Goal: Task Accomplishment & Management: Complete application form

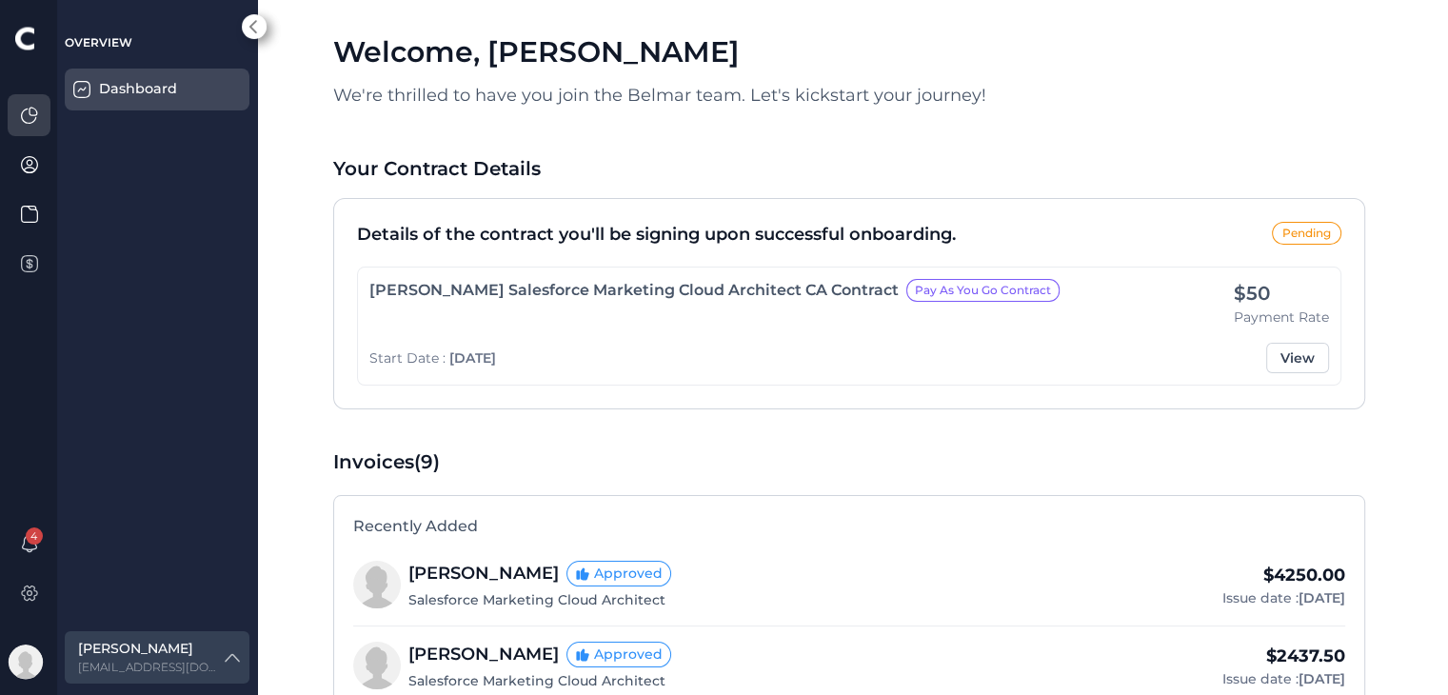
click at [118, 99] on div "Dashboard" at bounding box center [138, 89] width 78 height 21
click at [40, 127] on div "Overview" at bounding box center [90, 115] width 102 height 28
click at [29, 125] on div at bounding box center [29, 115] width 43 height 42
click at [269, 25] on div "Welcome , [PERSON_NAME] We're thrilled to have you join the [DEMOGRAPHIC_DATA] …" at bounding box center [720, 470] width 1420 height 940
click at [269, 24] on div "Welcome , [PERSON_NAME] We're thrilled to have you join the [DEMOGRAPHIC_DATA] …" at bounding box center [720, 470] width 1420 height 940
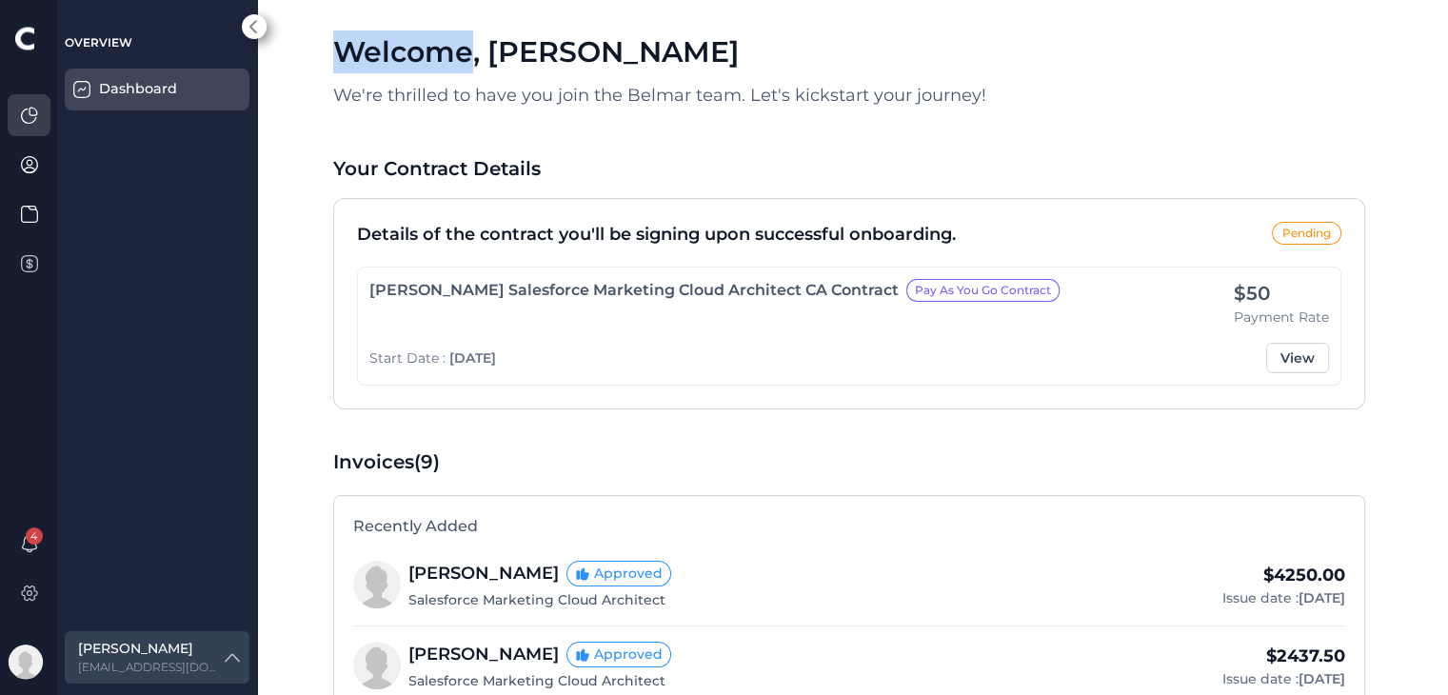
click at [243, 31] on icon at bounding box center [254, 26] width 23 height 23
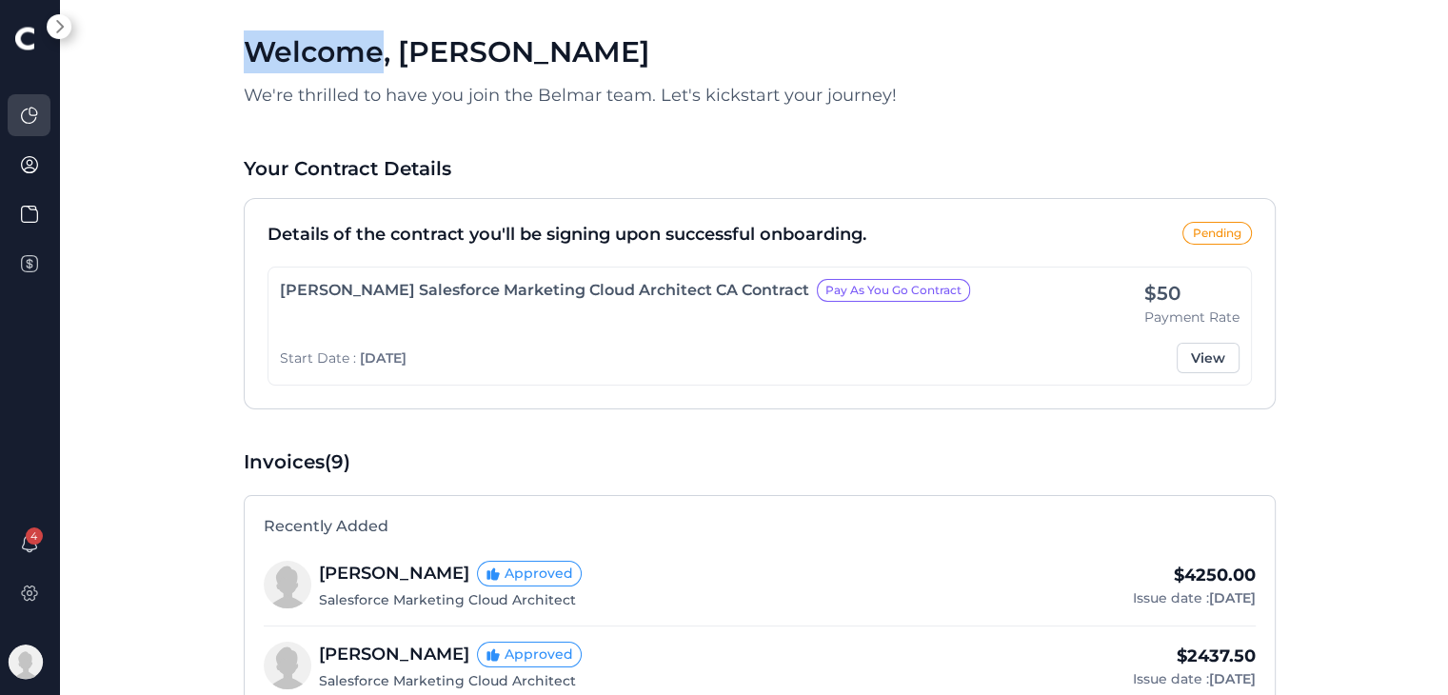
click at [60, 14] on button at bounding box center [59, 26] width 25 height 25
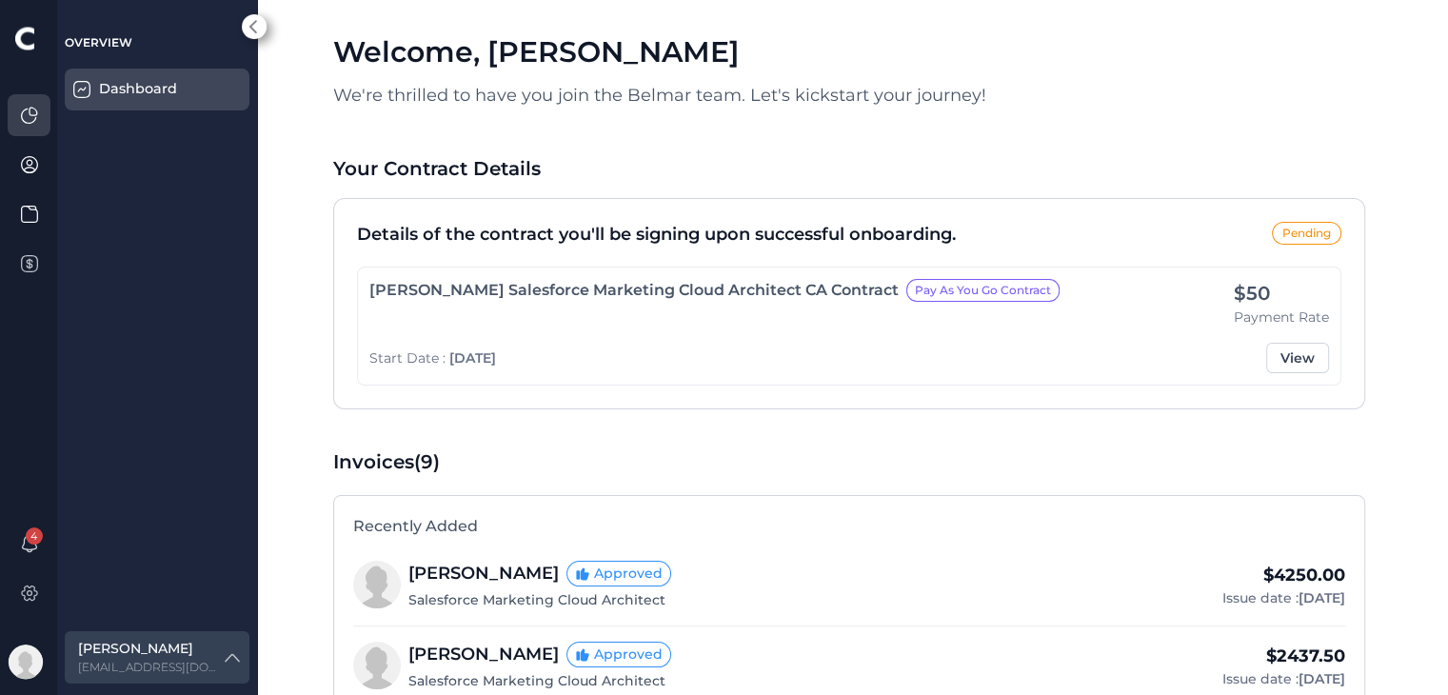
click at [7, 57] on div "4" at bounding box center [29, 347] width 59 height 695
click at [30, 45] on rect at bounding box center [24, 39] width 19 height 23
click at [23, 252] on div at bounding box center [29, 264] width 43 height 42
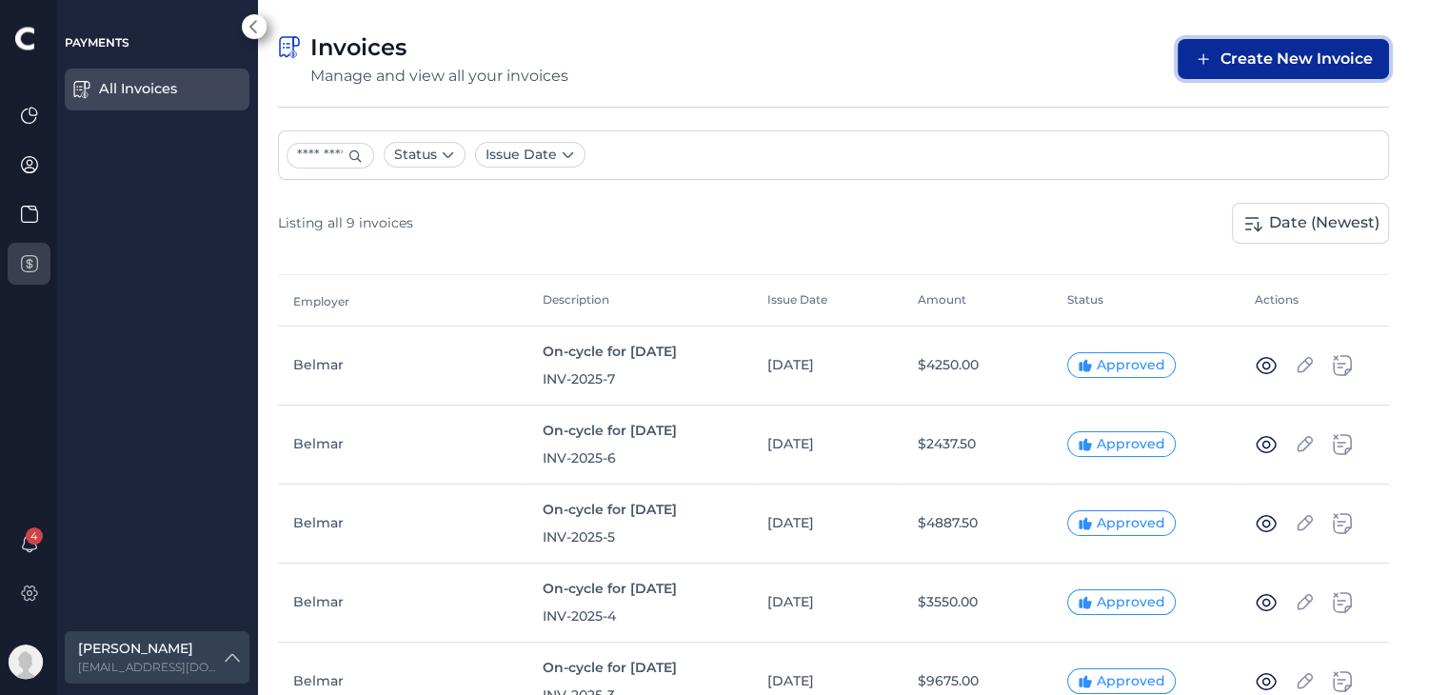
click at [1257, 60] on button "Create New Invoice" at bounding box center [1283, 59] width 211 height 40
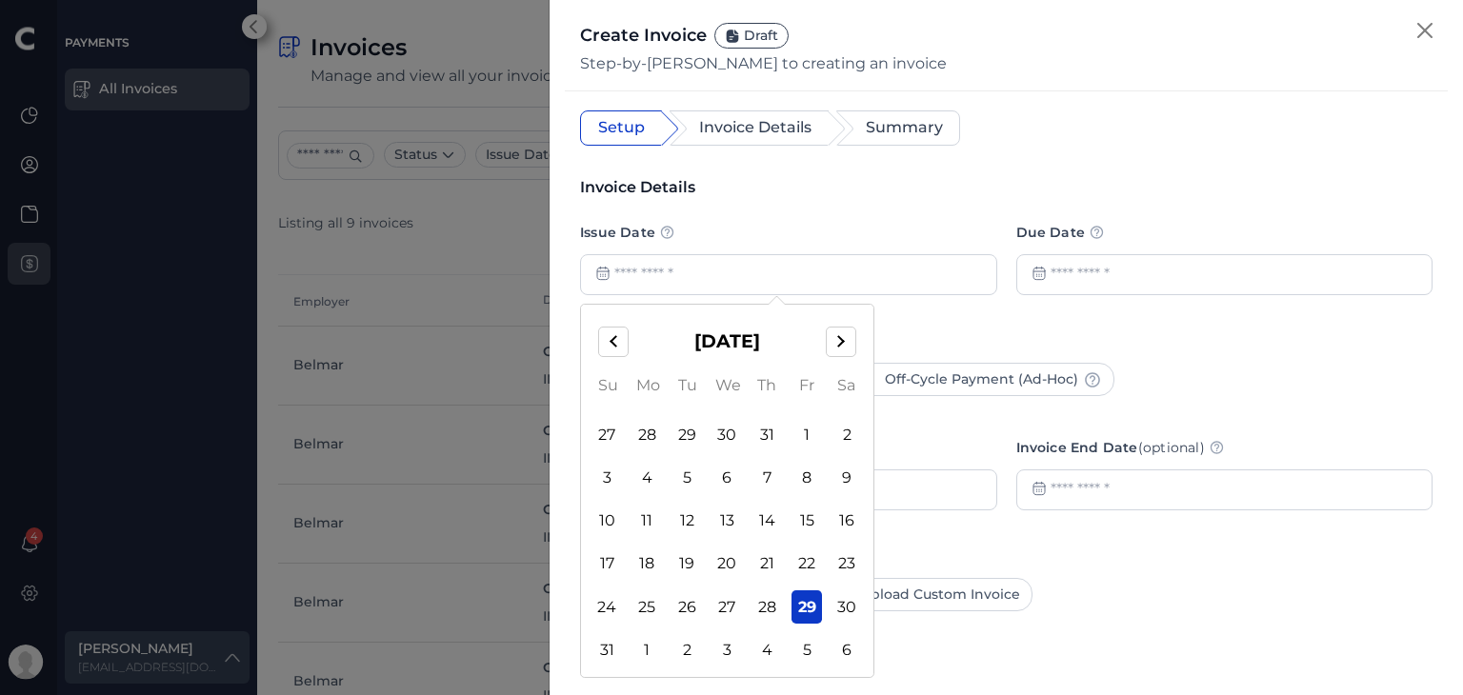
click at [828, 261] on input "text" at bounding box center [788, 274] width 417 height 41
click at [811, 606] on div "29" at bounding box center [806, 606] width 30 height 33
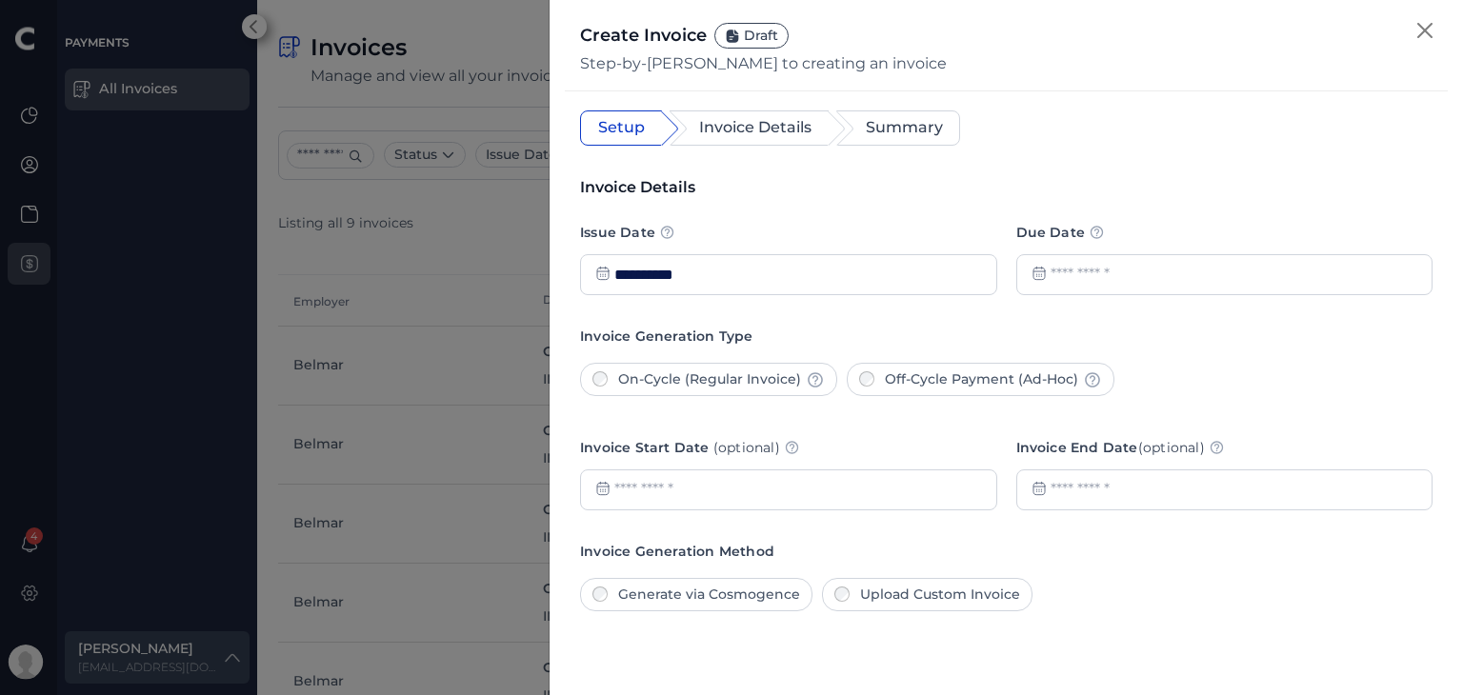
type input "**********"
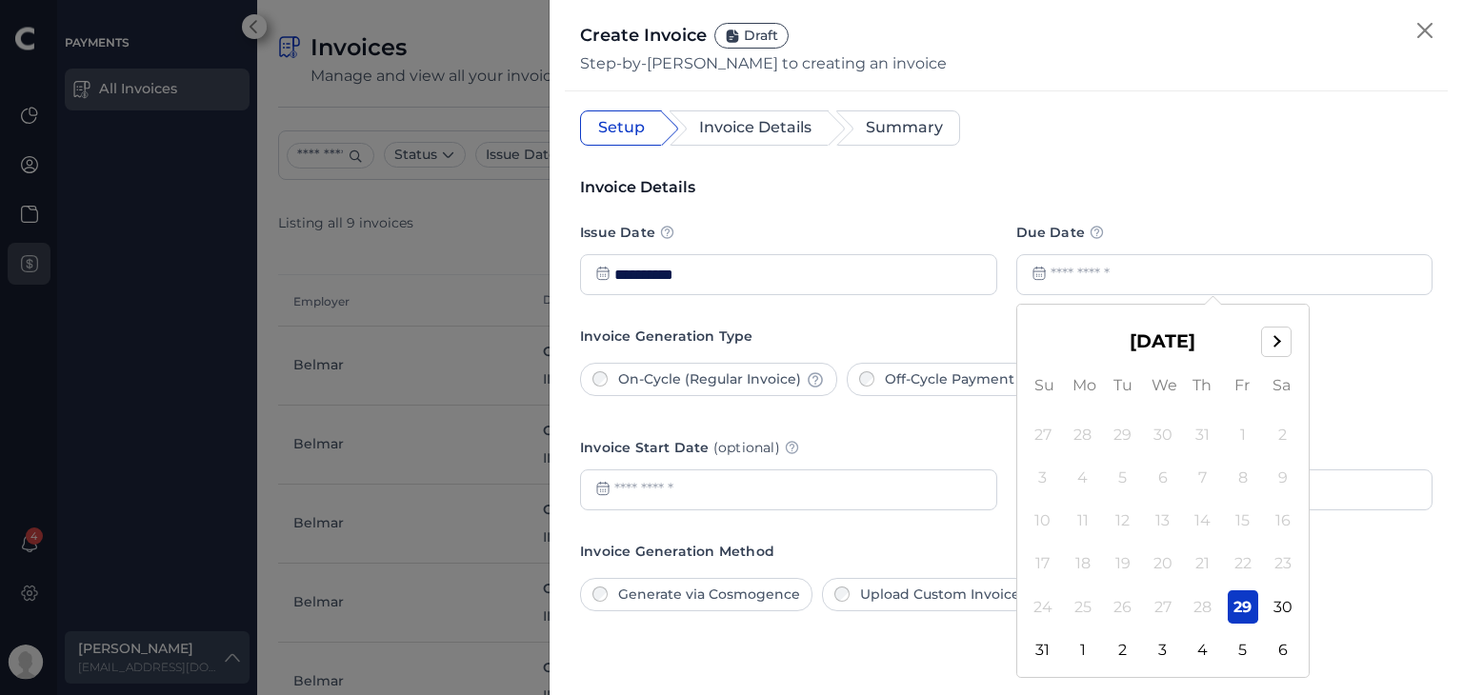
click at [1108, 279] on input "text" at bounding box center [1224, 274] width 417 height 41
drag, startPoint x: 1233, startPoint y: 607, endPoint x: 1167, endPoint y: 603, distance: 65.8
click at [1233, 607] on div "29" at bounding box center [1242, 606] width 30 height 33
type input "**********"
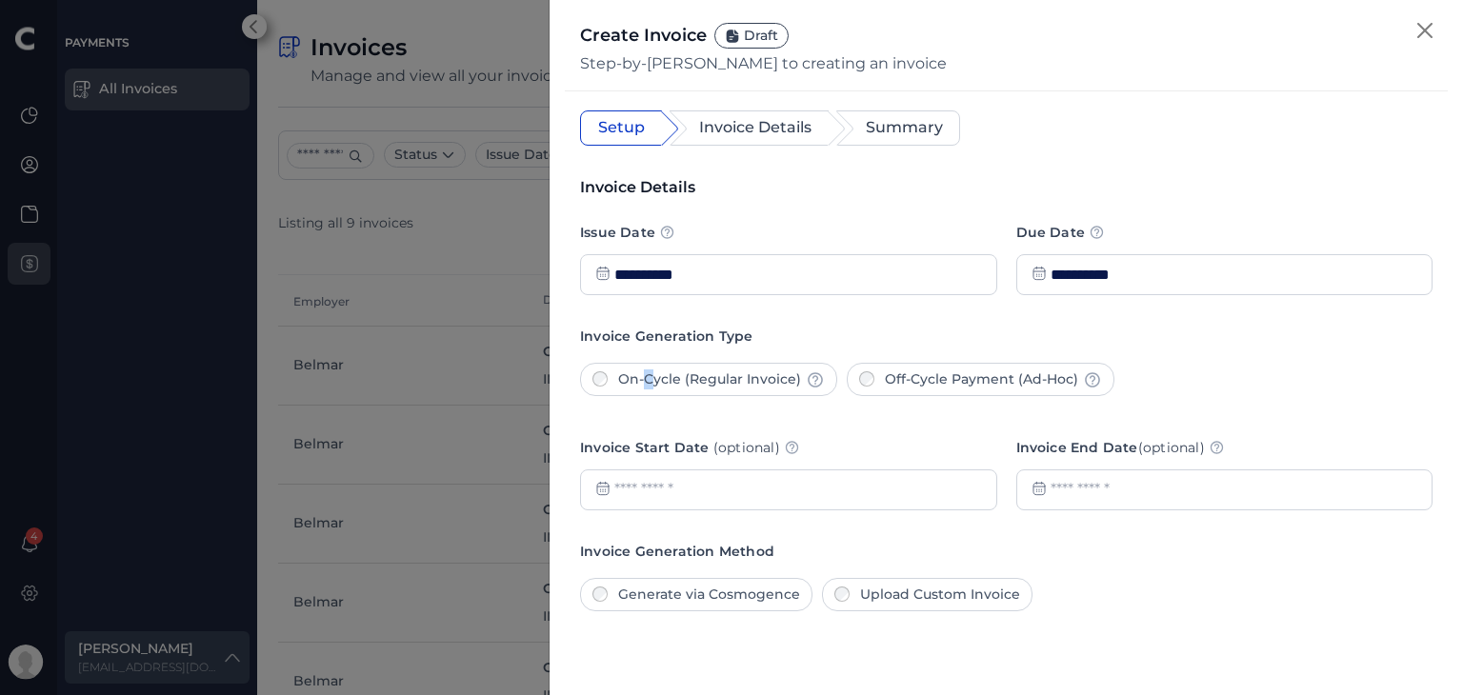
click at [647, 388] on label "On-Cycle (Regular Invoice)" at bounding box center [708, 379] width 257 height 33
click at [588, 381] on label "On-Cycle (Regular Invoice)" at bounding box center [708, 379] width 257 height 33
click at [644, 478] on input "text" at bounding box center [788, 489] width 417 height 41
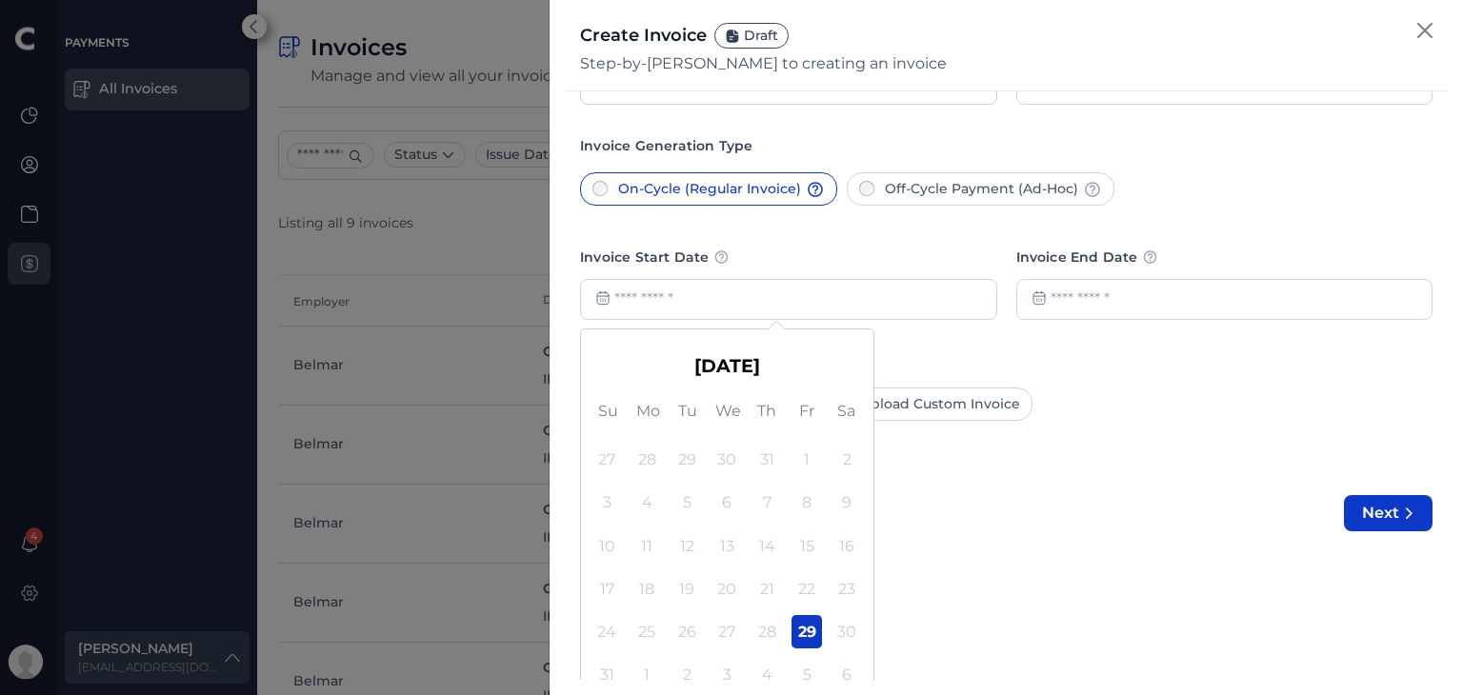
click at [811, 623] on div "29" at bounding box center [806, 631] width 30 height 33
type input "**********"
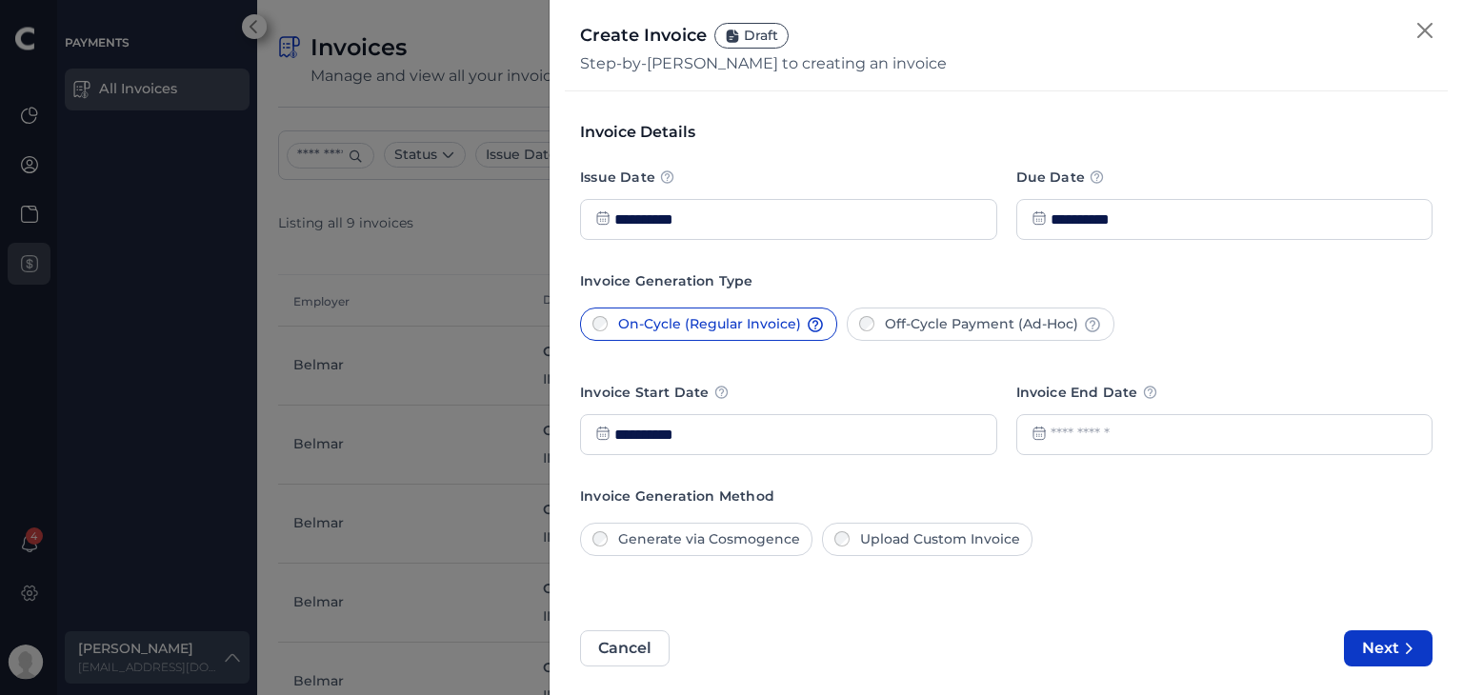
click at [1088, 424] on div at bounding box center [1224, 434] width 417 height 41
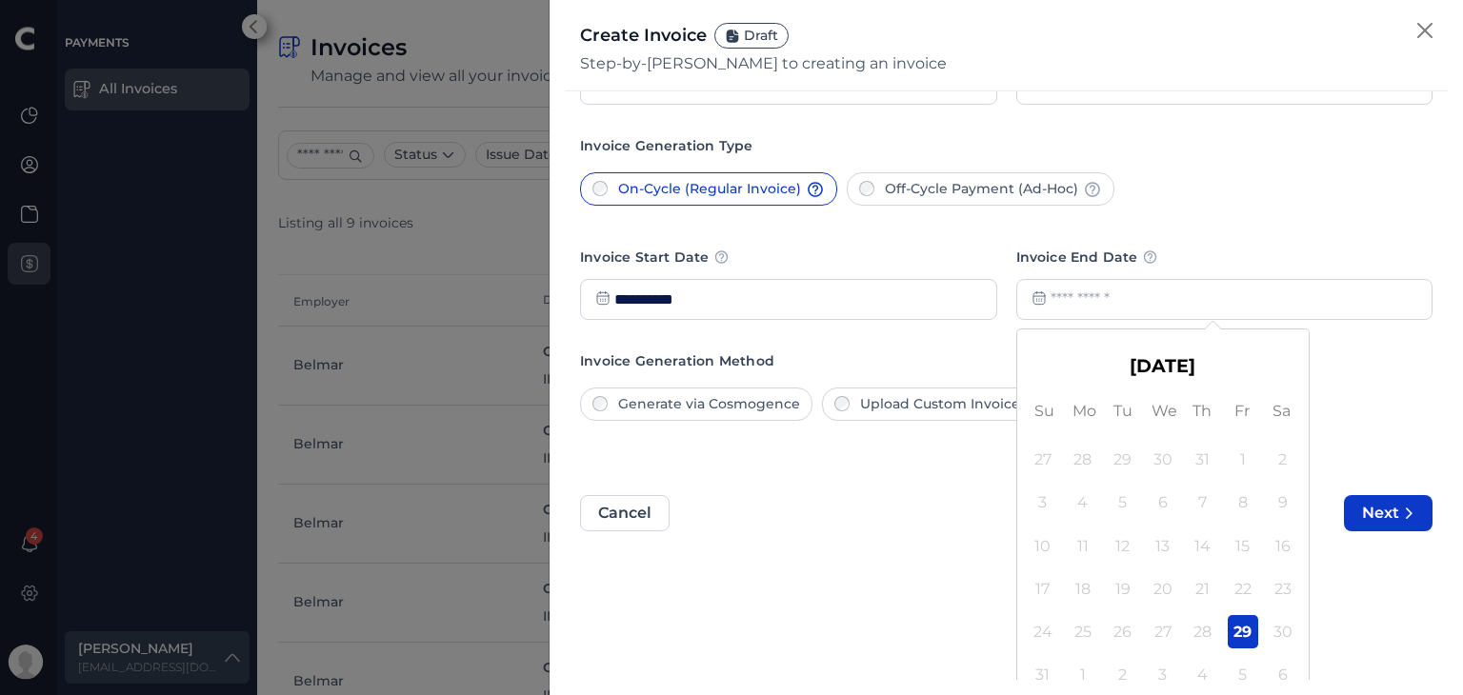
click at [1234, 627] on div "29" at bounding box center [1242, 631] width 30 height 33
type input "**********"
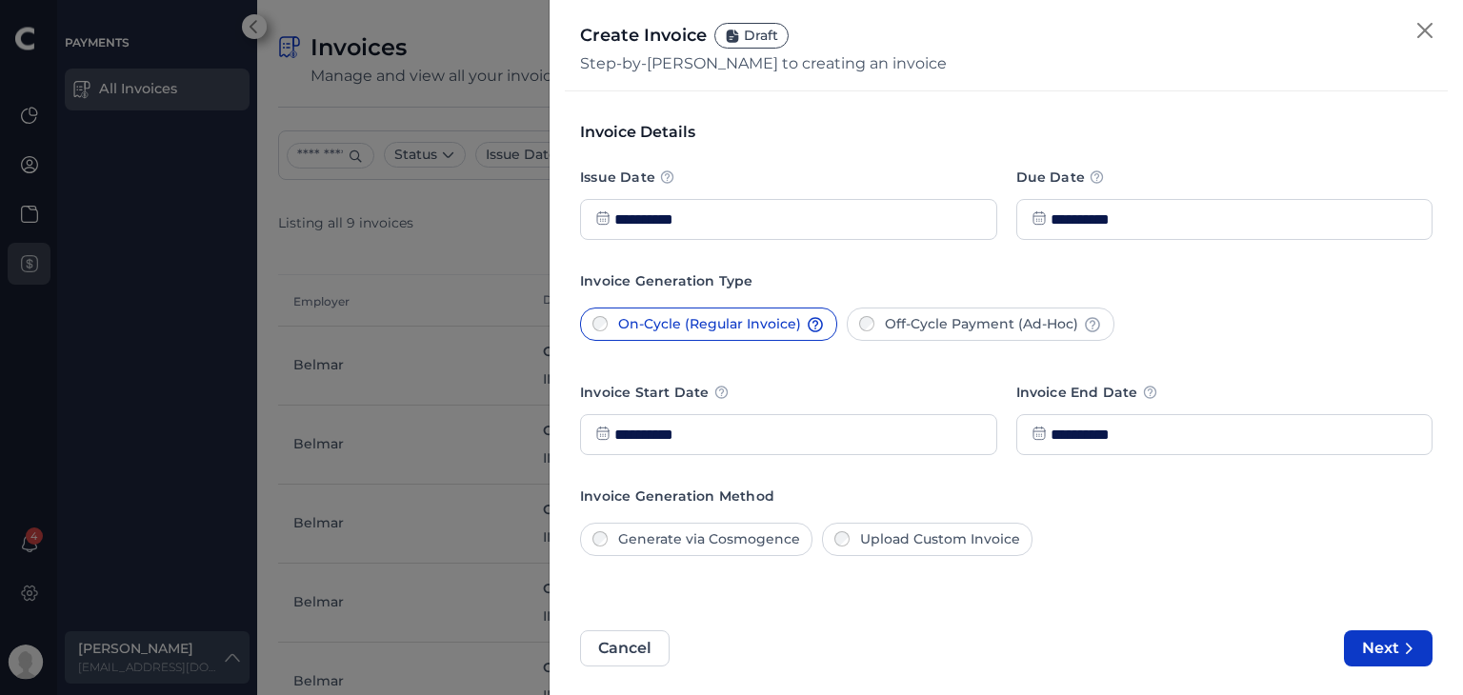
click at [891, 542] on span "Upload Custom Invoice" at bounding box center [940, 539] width 160 height 20
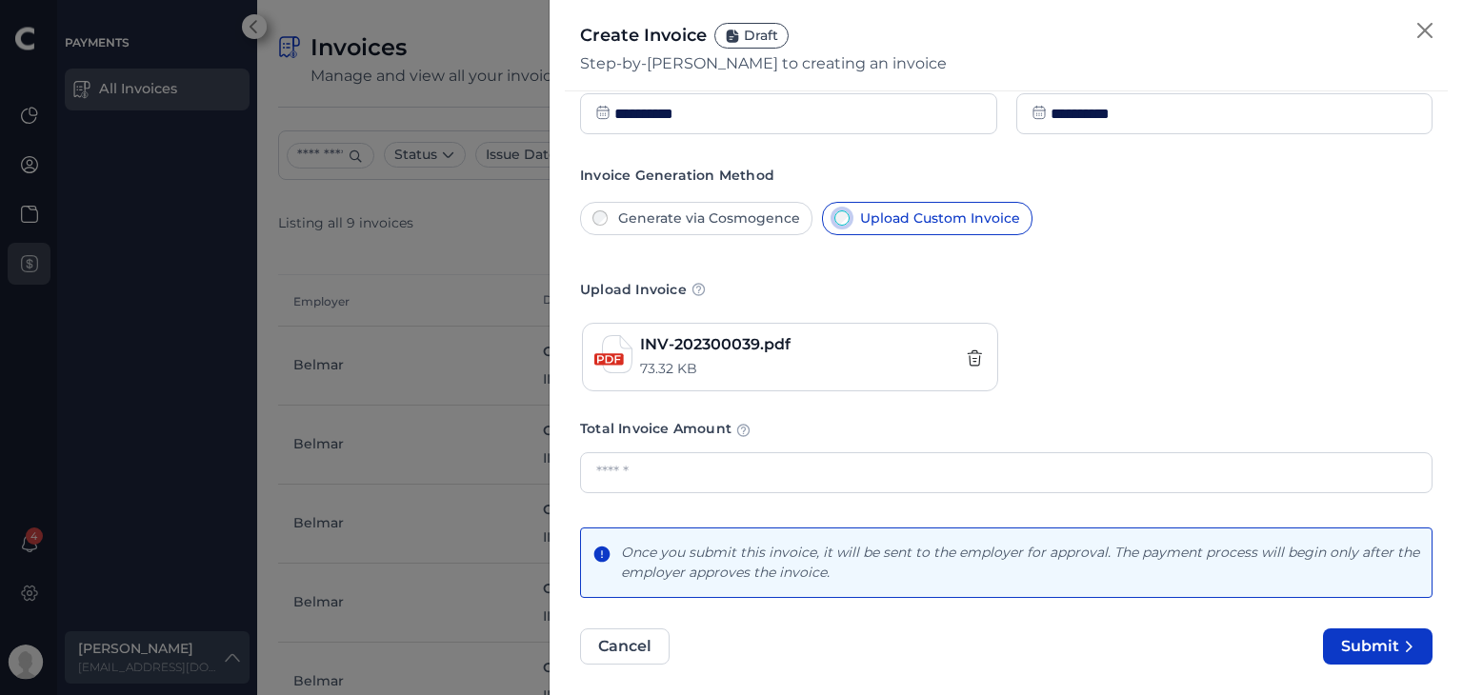
scroll to position [373, 0]
click at [678, 493] on div at bounding box center [1006, 475] width 852 height 41
click at [700, 468] on input "Total Invoice Amount" at bounding box center [1006, 475] width 852 height 41
paste input "*******"
type input "*******"
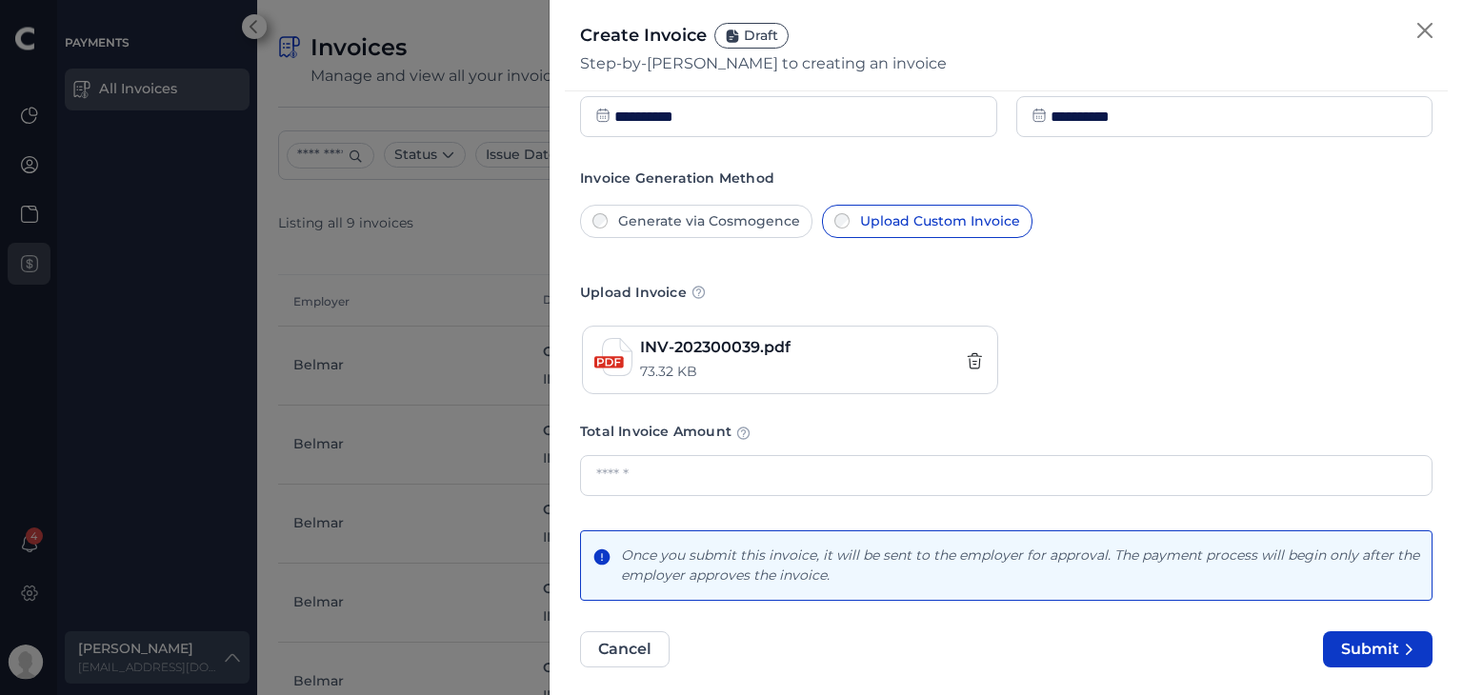
drag, startPoint x: 1151, startPoint y: 381, endPoint x: 1145, endPoint y: 450, distance: 69.7
click at [1151, 382] on div "INV-202300039.pdf 73.32 KB" at bounding box center [1006, 356] width 869 height 76
drag, startPoint x: 1396, startPoint y: 652, endPoint x: 1359, endPoint y: 629, distance: 43.6
click at [1397, 650] on span "Submit" at bounding box center [1377, 649] width 73 height 15
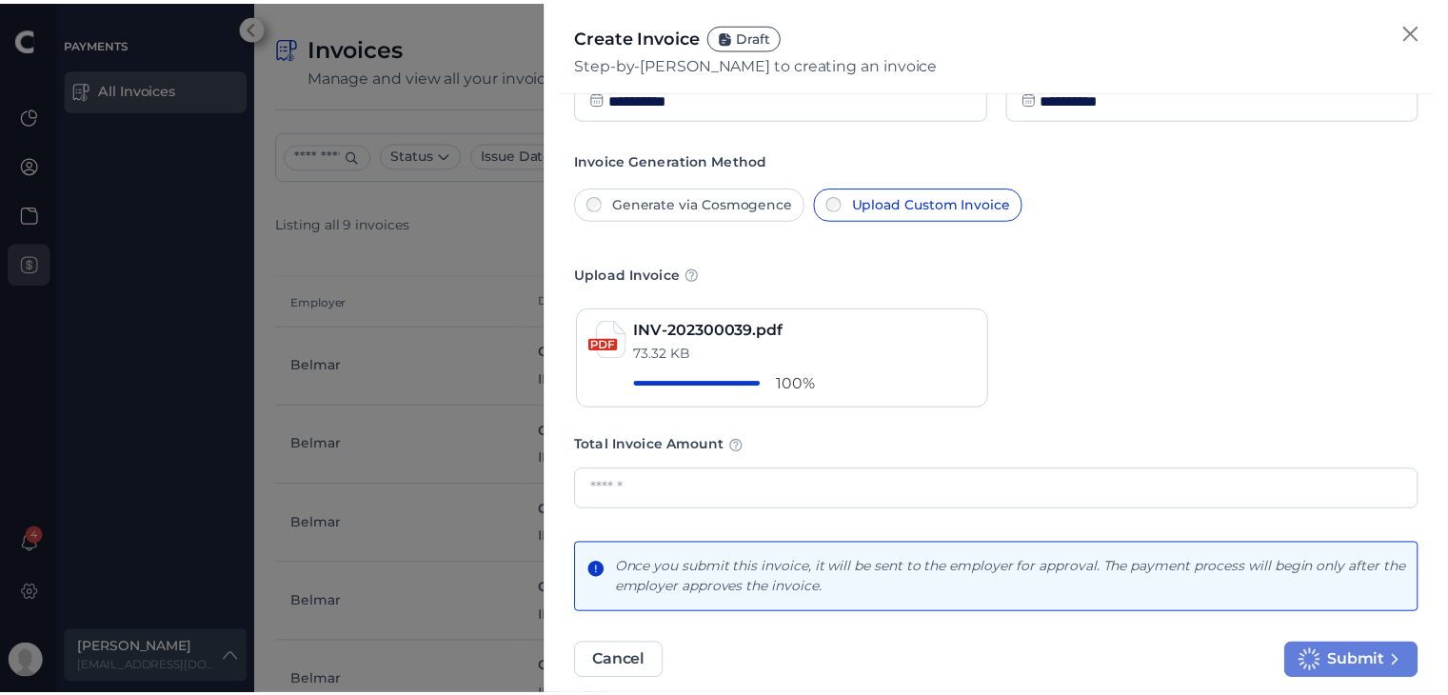
scroll to position [404, 0]
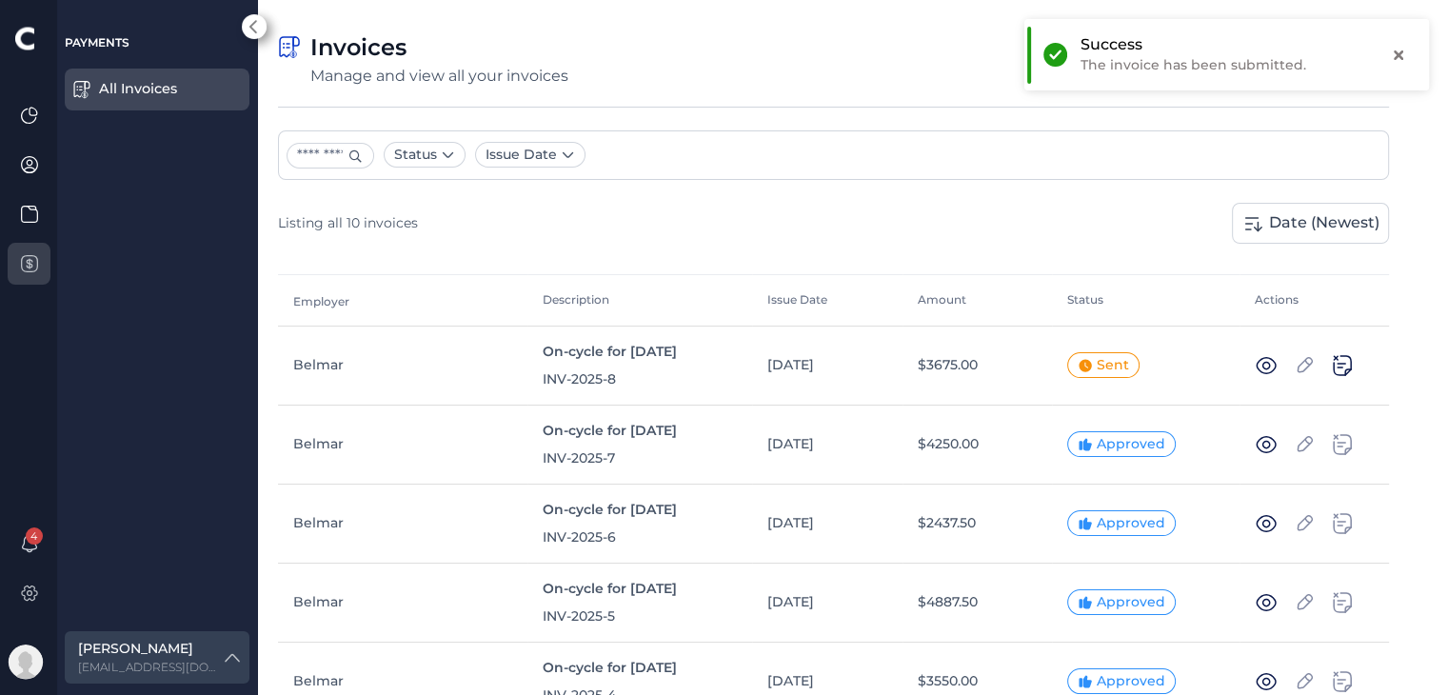
click at [1389, 70] on button "close" at bounding box center [1399, 55] width 34 height 34
